Goal: Use online tool/utility

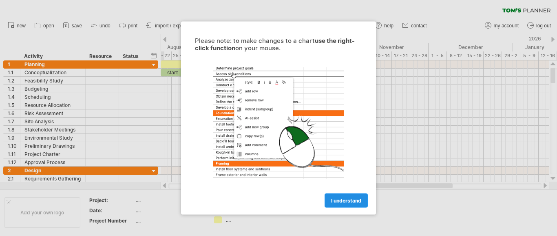
click at [344, 200] on span "I understand" at bounding box center [346, 200] width 30 height 6
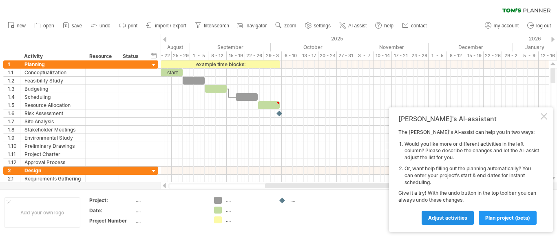
click at [454, 216] on span "Adjust activities" at bounding box center [447, 217] width 39 height 6
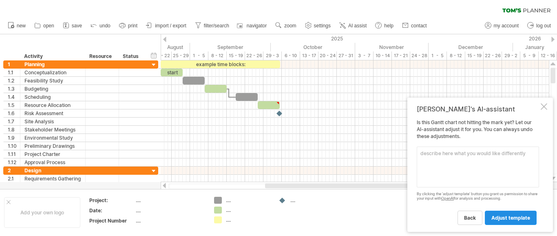
click at [514, 220] on span "adjust template" at bounding box center [510, 217] width 39 height 6
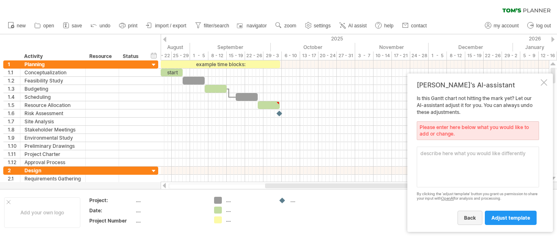
click at [472, 218] on span "back" at bounding box center [470, 217] width 12 height 6
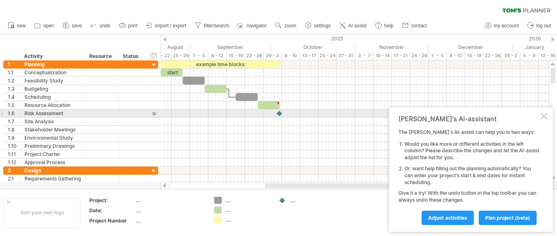
click at [547, 115] on div "[PERSON_NAME]'s AI-assistant The [PERSON_NAME]'s AI-assist can help you in two …" at bounding box center [471, 169] width 164 height 124
click at [547, 118] on div "[PERSON_NAME]'s AI-assistant The [PERSON_NAME]'s AI-assist can help you in two …" at bounding box center [471, 169] width 164 height 124
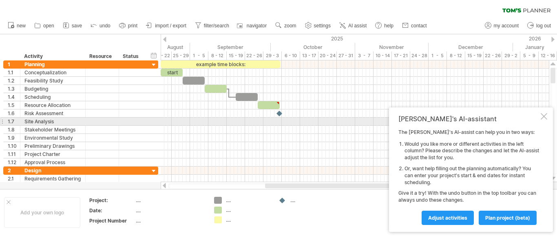
click at [542, 119] on div "[PERSON_NAME]'s AI-assistant The [PERSON_NAME]'s AI-assist can help you in two …" at bounding box center [471, 169] width 164 height 124
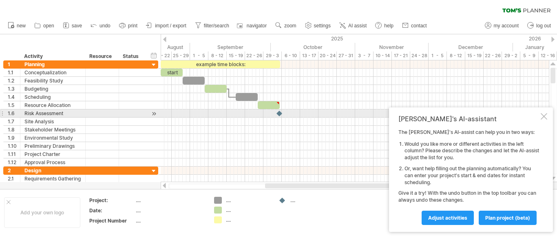
click at [543, 117] on div at bounding box center [543, 116] width 7 height 7
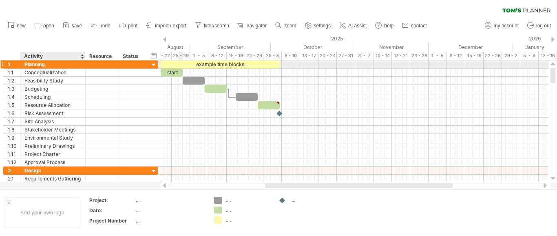
click at [51, 66] on div "Planning" at bounding box center [52, 64] width 57 height 8
click at [54, 57] on div "Activity" at bounding box center [52, 56] width 57 height 8
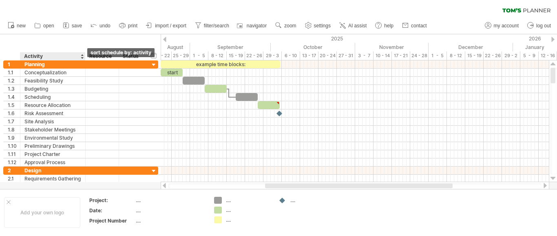
click at [82, 56] on div at bounding box center [81, 56] width 3 height 8
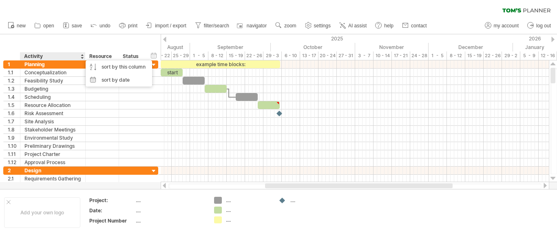
click at [82, 59] on div at bounding box center [81, 56] width 3 height 8
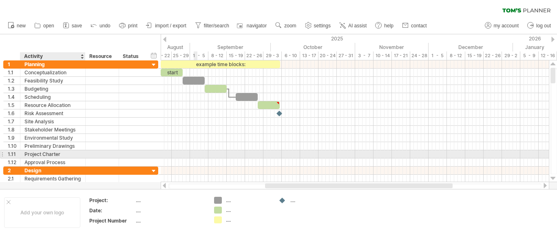
click at [196, 151] on div at bounding box center [355, 154] width 388 height 8
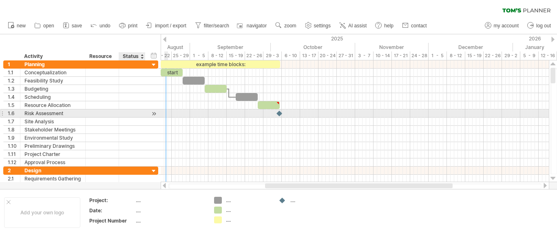
click at [132, 112] on div at bounding box center [132, 113] width 18 height 8
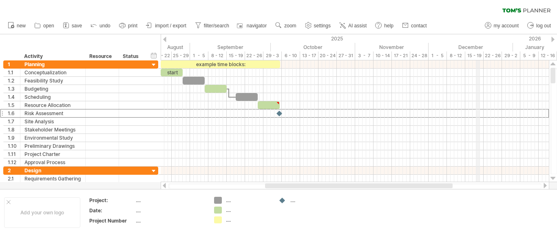
click at [476, 46] on div "December" at bounding box center [470, 47] width 84 height 9
click at [474, 46] on div "December" at bounding box center [470, 47] width 84 height 9
click at [419, 49] on div "November" at bounding box center [391, 47] width 73 height 9
